Goal: Book appointment/travel/reservation

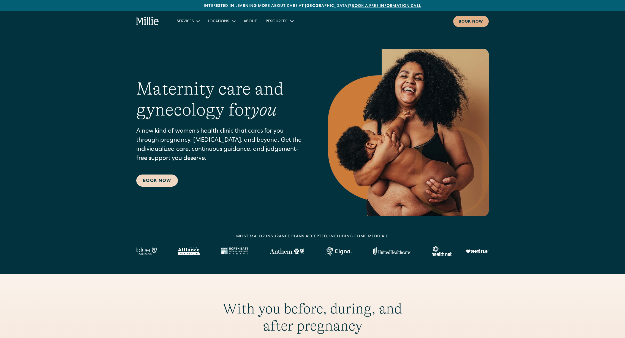
click at [145, 176] on link "Book Now" at bounding box center [157, 180] width 42 height 12
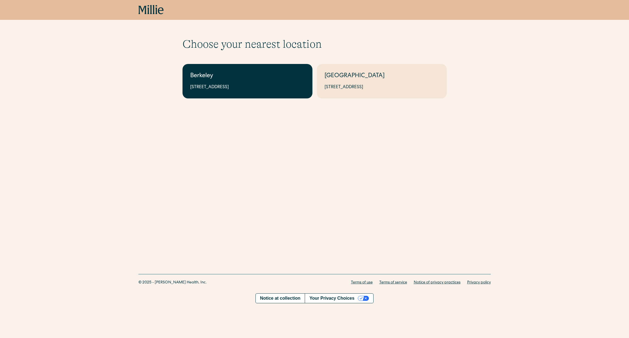
click at [262, 74] on div "Berkeley" at bounding box center [247, 76] width 115 height 9
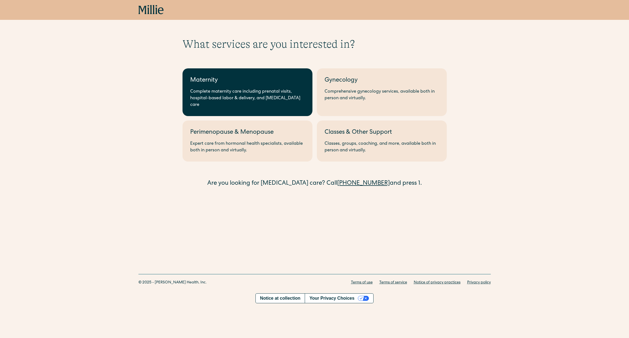
click at [255, 87] on link "Maternity Complete maternity care including prenatal visits, hospital-based lab…" at bounding box center [248, 92] width 130 height 48
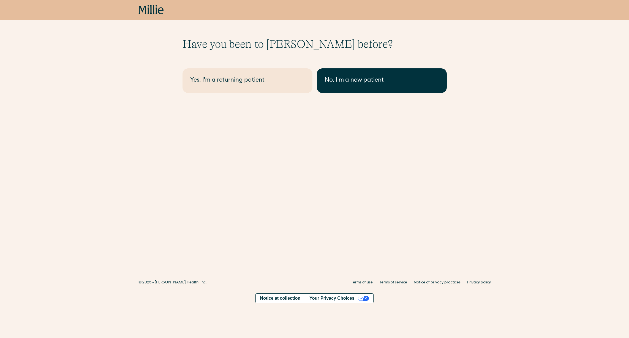
click at [391, 76] on div "No, I'm a new patient" at bounding box center [382, 80] width 115 height 9
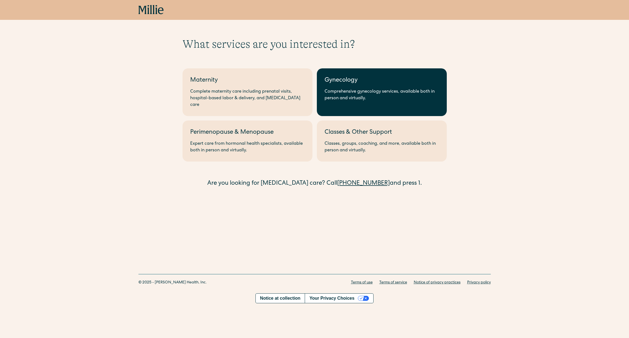
click at [354, 95] on div "Comprehensive gynecology services, available both in person and virtually." at bounding box center [382, 94] width 115 height 13
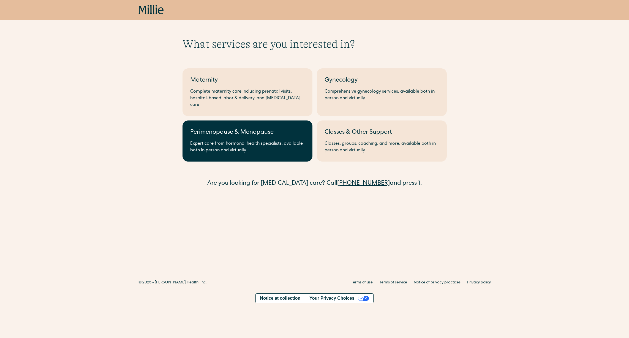
click at [241, 142] on div "Expert care from hormonal health specialists, available both in person and virt…" at bounding box center [247, 146] width 115 height 13
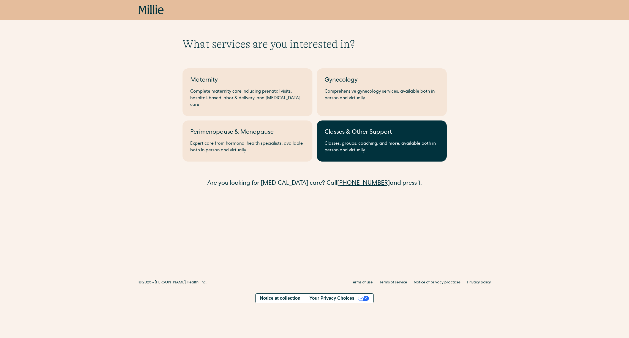
click at [351, 140] on div "Classes, groups, coaching, and more, available both in person and virtually." at bounding box center [382, 146] width 115 height 13
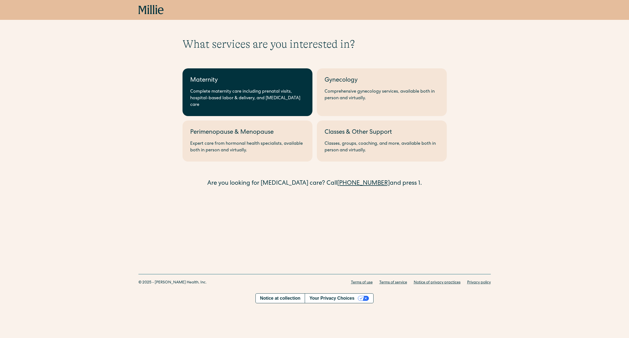
click at [208, 84] on div "Maternity" at bounding box center [247, 80] width 115 height 9
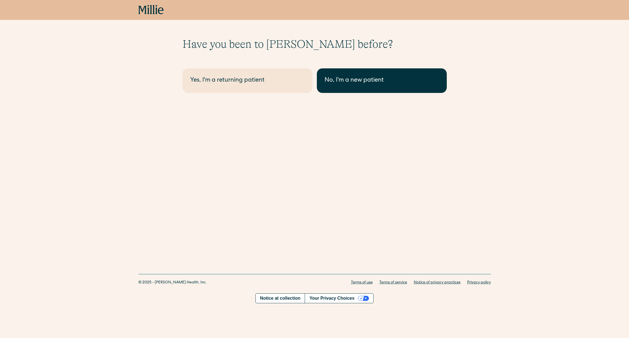
click at [404, 81] on div "No, I'm a new patient" at bounding box center [382, 80] width 115 height 9
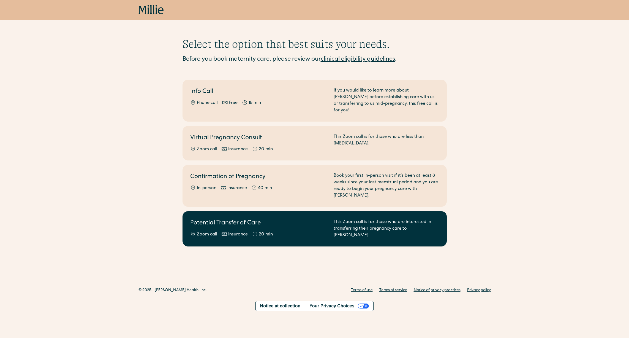
click at [290, 219] on div "Potential Transfer of Care Zoom call Insurance 20 min" at bounding box center [258, 229] width 137 height 20
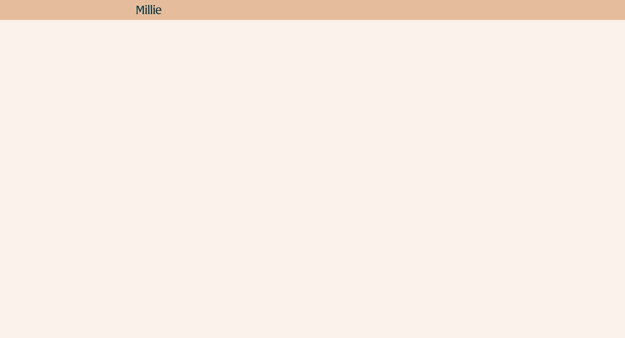
scroll to position [449, 0]
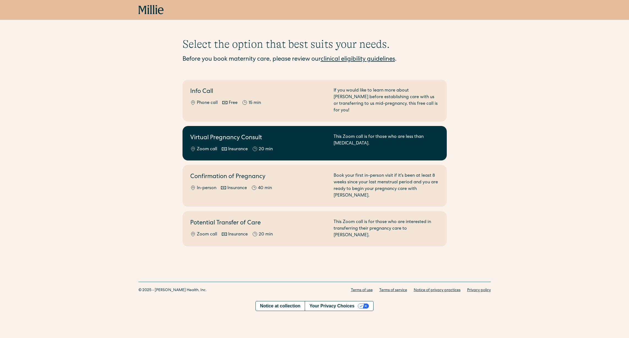
click at [334, 143] on div "This Zoom call is for those who are less than [MEDICAL_DATA]." at bounding box center [386, 143] width 105 height 19
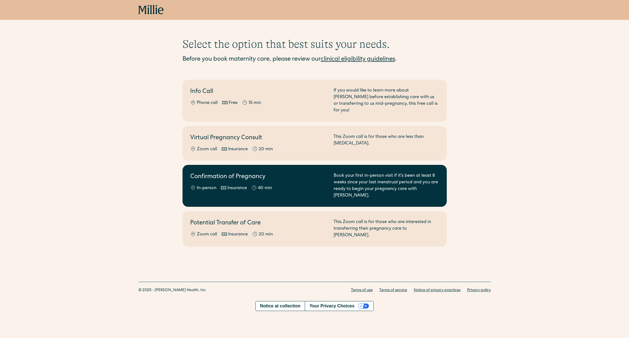
click at [322, 177] on div "Confirmation of Pregnancy In-person Insurance 40 min" at bounding box center [258, 185] width 137 height 26
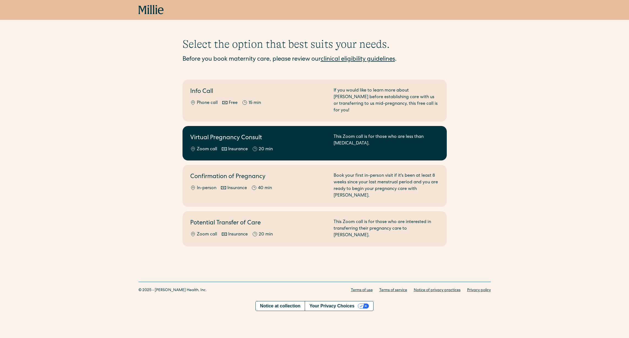
click at [301, 135] on h2 "Virtual Pregnancy Consult" at bounding box center [258, 138] width 137 height 9
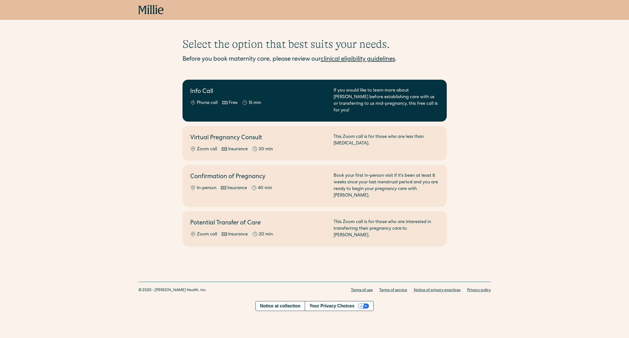
click at [308, 102] on div "Phone call Free 15 min" at bounding box center [258, 103] width 137 height 7
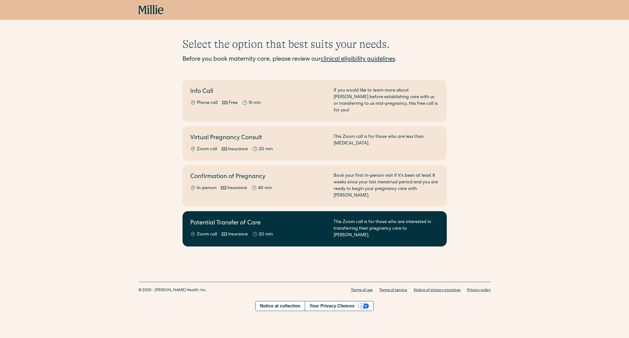
click at [335, 219] on div "This Zoom call is for those who are interested in transferring their pregnancy …" at bounding box center [386, 229] width 105 height 20
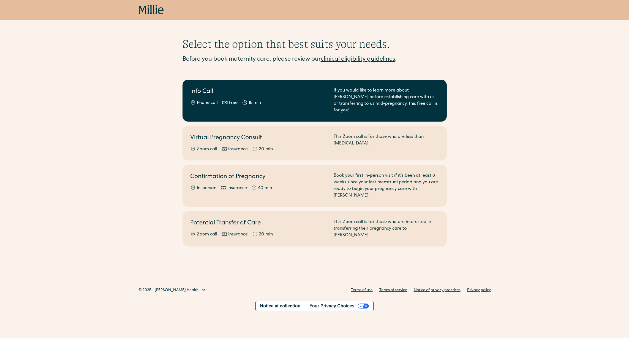
click at [304, 94] on h2 "Info Call" at bounding box center [258, 91] width 137 height 9
